Goal: Task Accomplishment & Management: Use online tool/utility

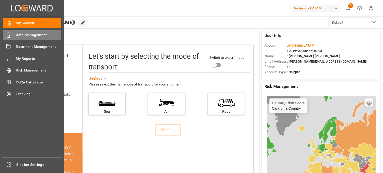
click at [38, 36] on span "Data Management" at bounding box center [38, 34] width 45 height 5
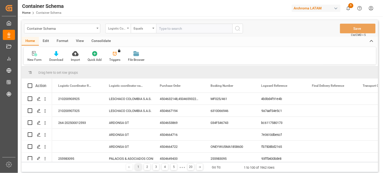
click at [125, 30] on div "Logistic Coordinator Reference Number" at bounding box center [116, 28] width 17 height 6
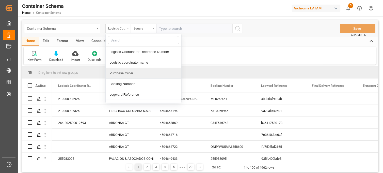
drag, startPoint x: 122, startPoint y: 74, endPoint x: 141, endPoint y: 59, distance: 24.1
click at [124, 74] on div "Purchase Order" at bounding box center [144, 73] width 76 height 11
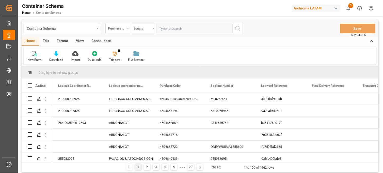
drag, startPoint x: 148, startPoint y: 29, endPoint x: 150, endPoint y: 33, distance: 5.0
click at [148, 29] on div "Equals" at bounding box center [141, 28] width 17 height 6
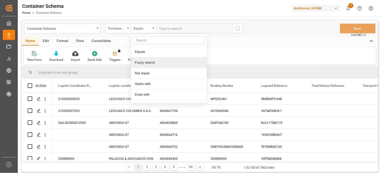
click at [148, 62] on div "Fuzzy search" at bounding box center [169, 62] width 76 height 11
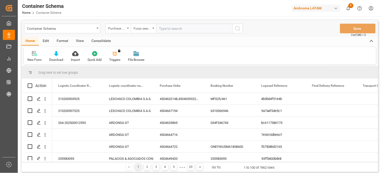
paste input "4504610648"
type input "4504610648"
click at [235, 27] on icon "search button" at bounding box center [238, 28] width 6 height 6
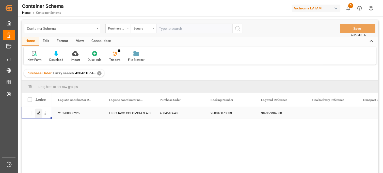
click at [37, 111] on icon "Press SPACE to select this row." at bounding box center [39, 113] width 4 height 4
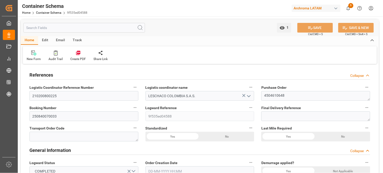
type input "0"
type input "3"
type input "1"
type input "22"
type input "5060"
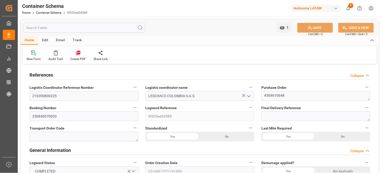
type input "5385.4"
type input "ONE"
type input "Ocean Network Express"
type input "BRSSZ"
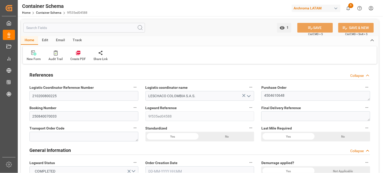
type input "COCTG"
type input "9302102"
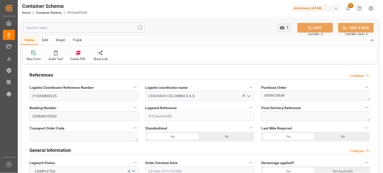
type input "9302102"
type input "0"
type input "11"
type input "30"
type input "[DATE] 12:30"
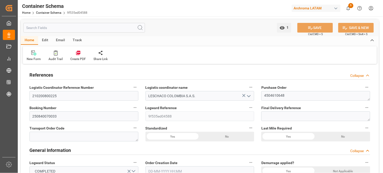
type input "[DATE]"
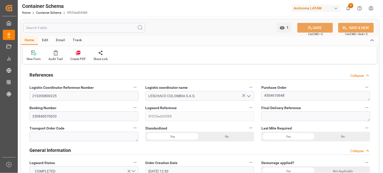
type input "[DATE] 13:28"
type input "[DATE] 17:40"
type input "[DATE]"
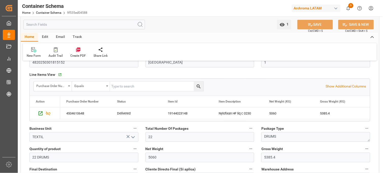
scroll to position [254, 0]
